Goal: Navigation & Orientation: Go to known website

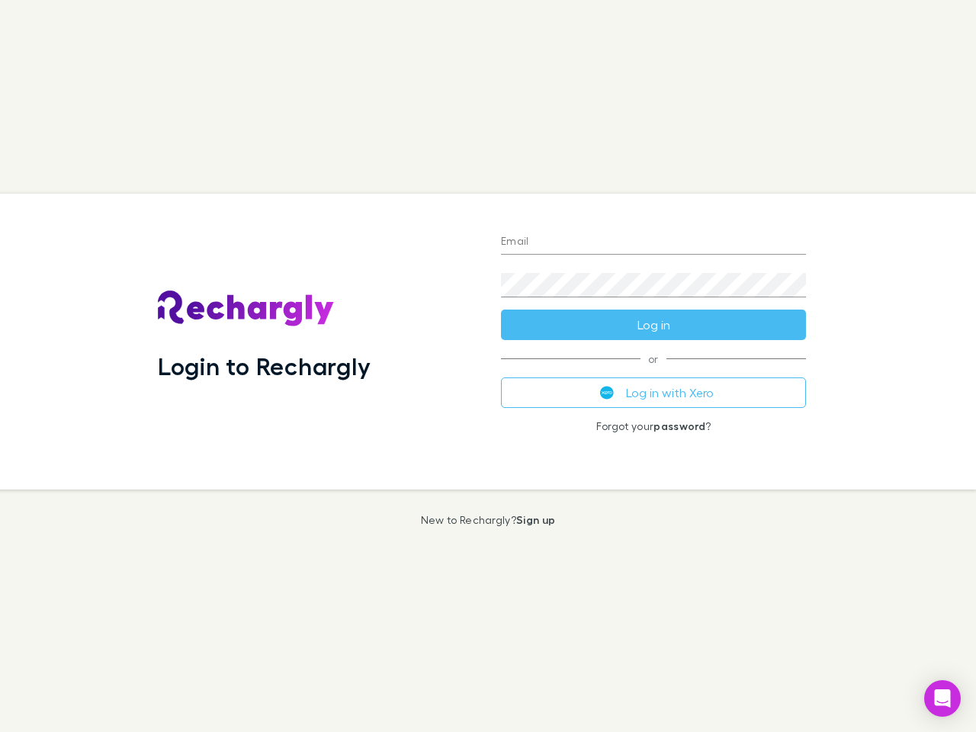
click at [488, 366] on div "Login to Rechargly" at bounding box center [317, 342] width 343 height 296
click at [653, 242] on input "Email" at bounding box center [653, 242] width 305 height 24
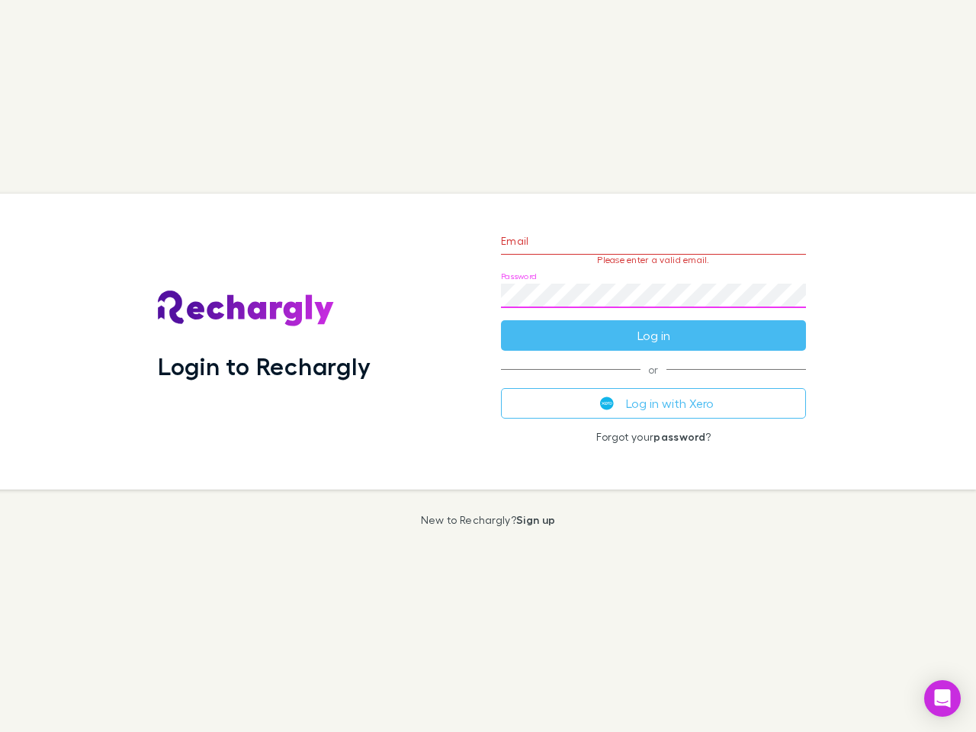
click at [653, 325] on form "Email Please enter a valid email. Password Log in" at bounding box center [653, 284] width 305 height 133
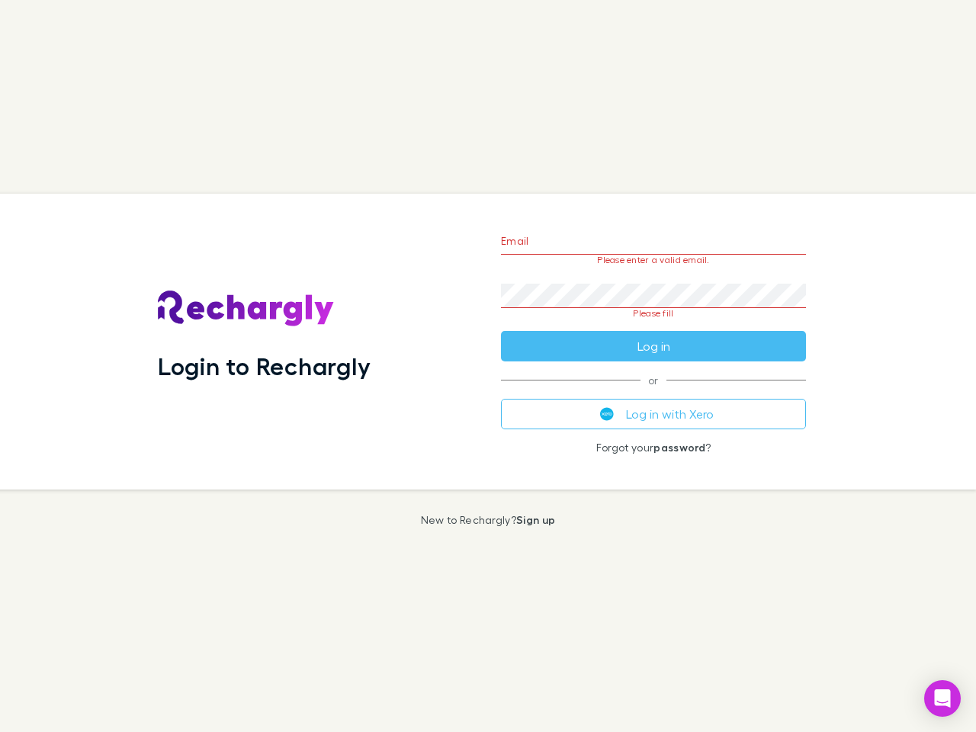
click at [653, 393] on div "Email Please enter a valid email. Password Please fill Log in or Log in with Xe…" at bounding box center [653, 342] width 329 height 296
click at [942, 698] on icon "Open Intercom Messenger" at bounding box center [942, 698] width 16 height 18
